Goal: Transaction & Acquisition: Purchase product/service

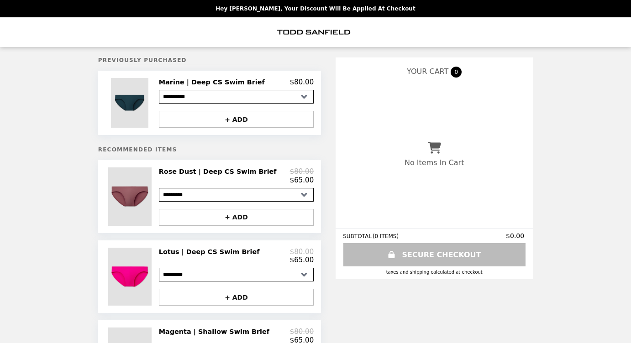
click at [188, 172] on h2 "Rose Dust | Deep CS Swim Brief" at bounding box center [219, 171] width 121 height 8
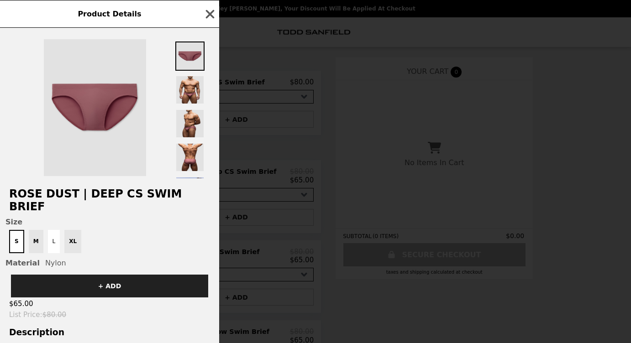
click at [34, 230] on div "S M L XL" at bounding box center [109, 241] width 208 height 23
click at [194, 91] on img at bounding box center [189, 89] width 29 height 29
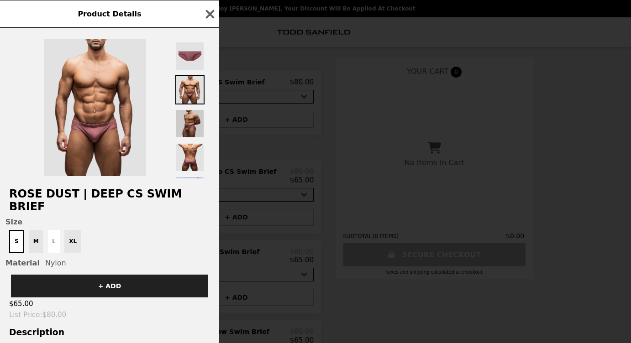
click at [192, 124] on img at bounding box center [189, 123] width 29 height 29
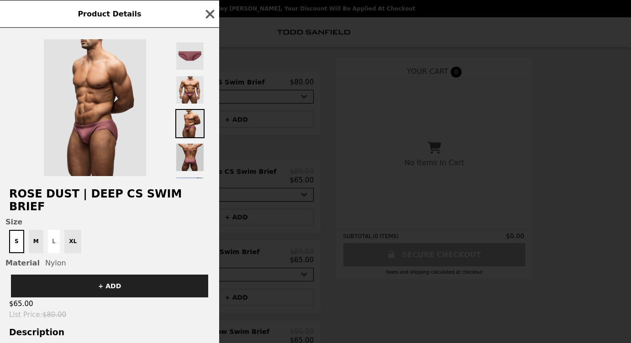
click at [193, 156] on img at bounding box center [189, 157] width 29 height 29
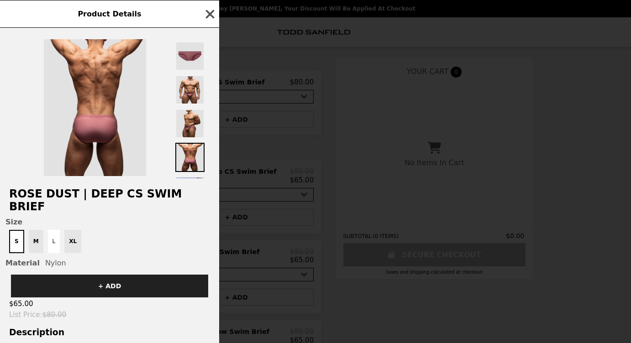
click at [209, 13] on icon "button" at bounding box center [210, 14] width 9 height 9
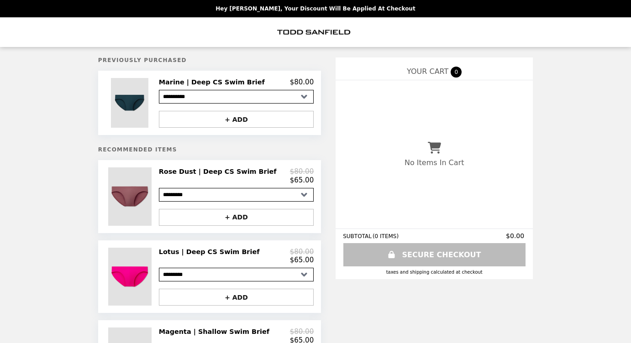
select select "*********"
click at [146, 106] on img at bounding box center [131, 103] width 40 height 50
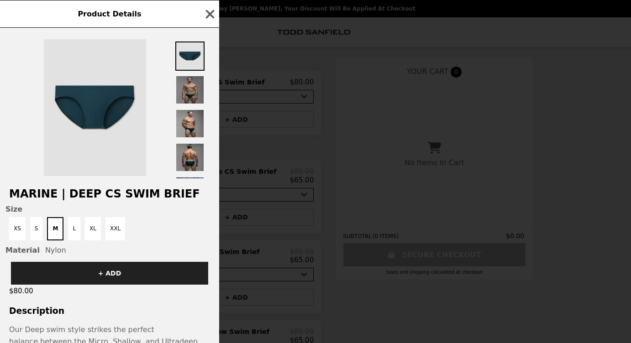
click at [199, 90] on img at bounding box center [189, 89] width 29 height 29
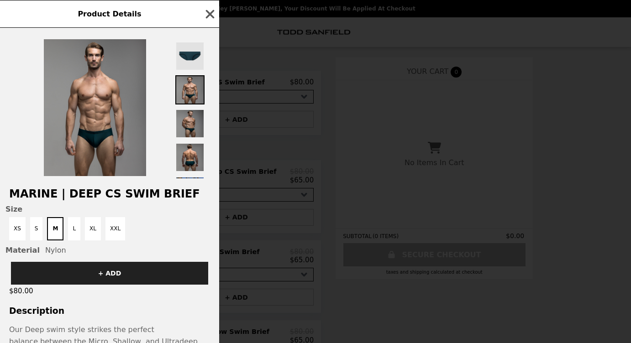
click at [184, 115] on img at bounding box center [189, 123] width 29 height 29
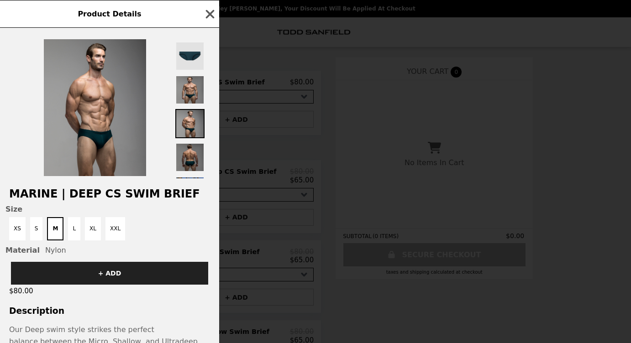
click at [189, 156] on img at bounding box center [189, 157] width 29 height 29
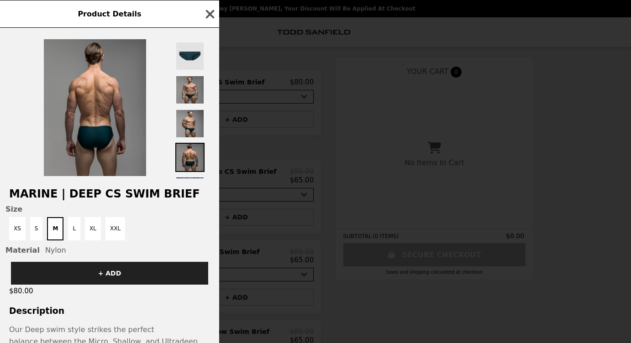
click at [209, 12] on icon "button" at bounding box center [210, 14] width 9 height 9
